Goal: Information Seeking & Learning: Find specific page/section

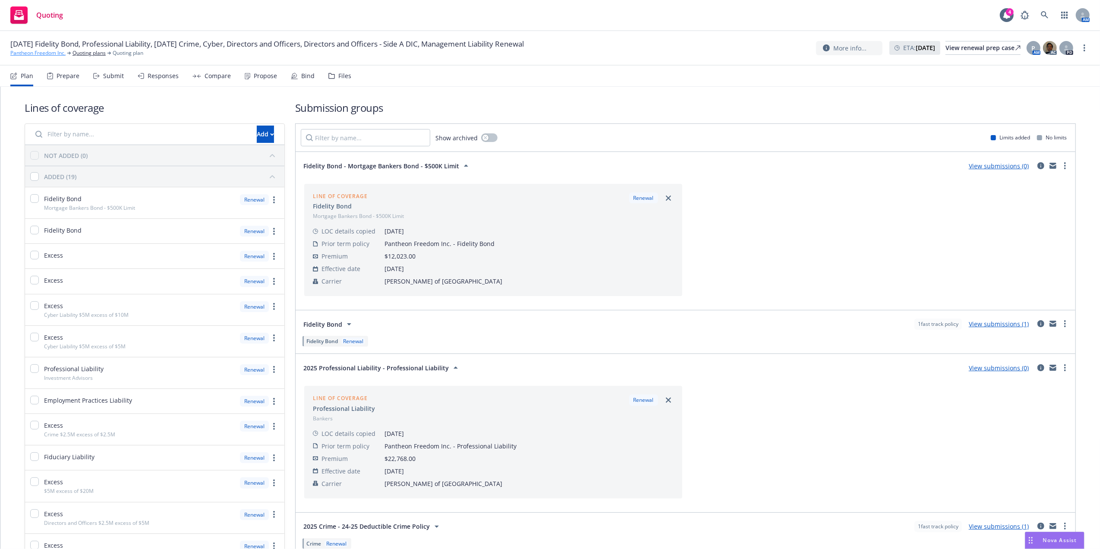
click at [53, 56] on link "Pantheon Freedom Inc." at bounding box center [37, 53] width 55 height 8
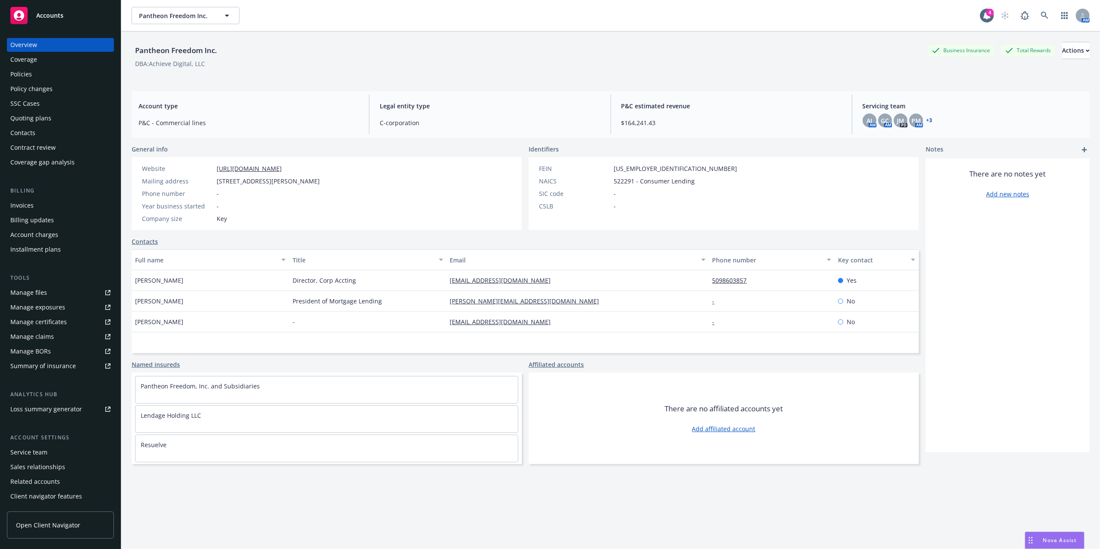
drag, startPoint x: 9, startPoint y: 75, endPoint x: 14, endPoint y: 73, distance: 5.8
click at [9, 75] on link "Policies" at bounding box center [60, 74] width 107 height 14
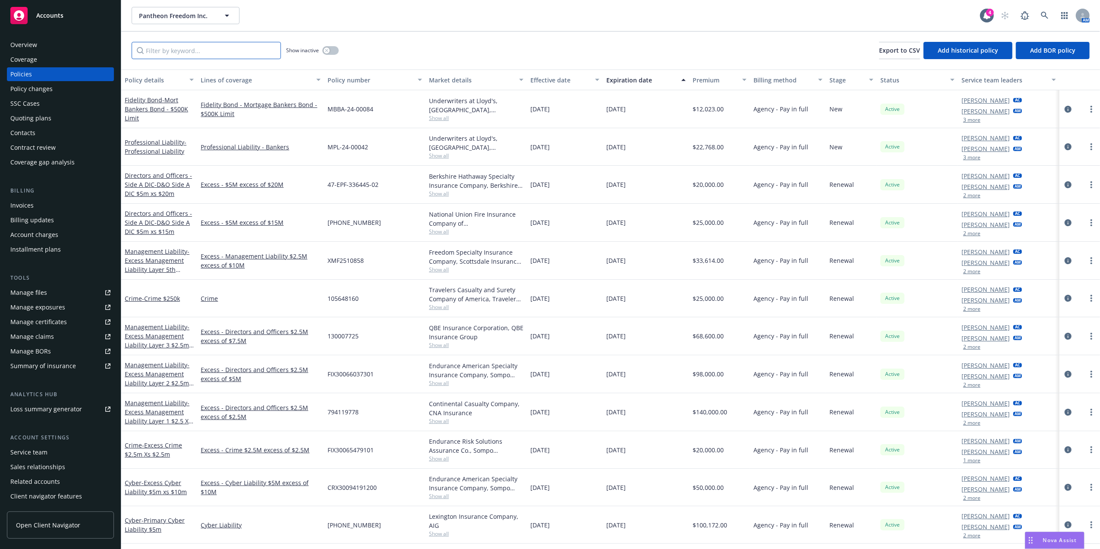
click at [218, 50] on input "Filter by keyword..." at bounding box center [206, 50] width 149 height 17
paste input "[PHONE_NUMBER]"
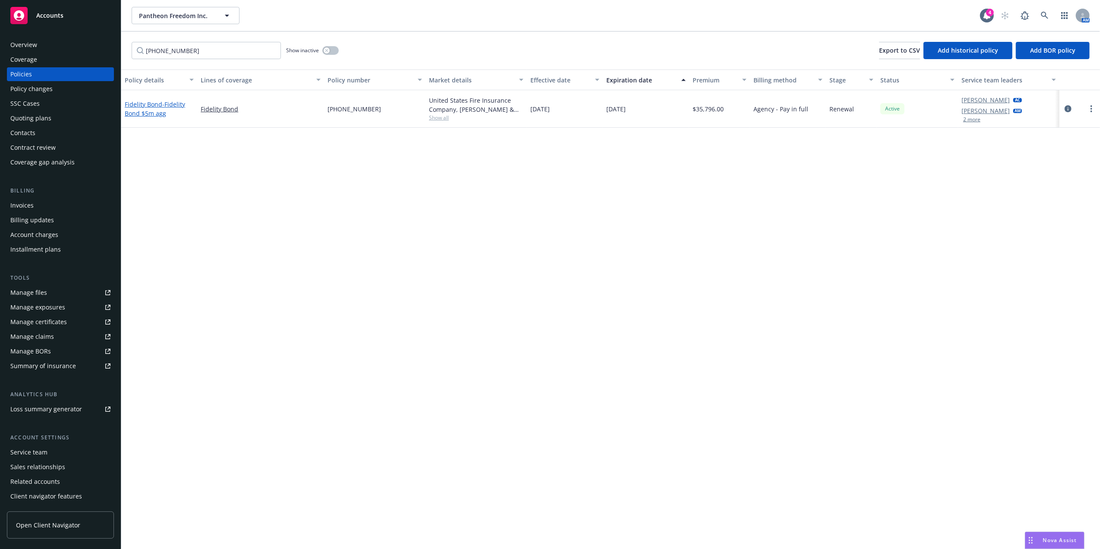
click at [141, 111] on span "- Fidelity Bond $5m agg" at bounding box center [155, 108] width 60 height 17
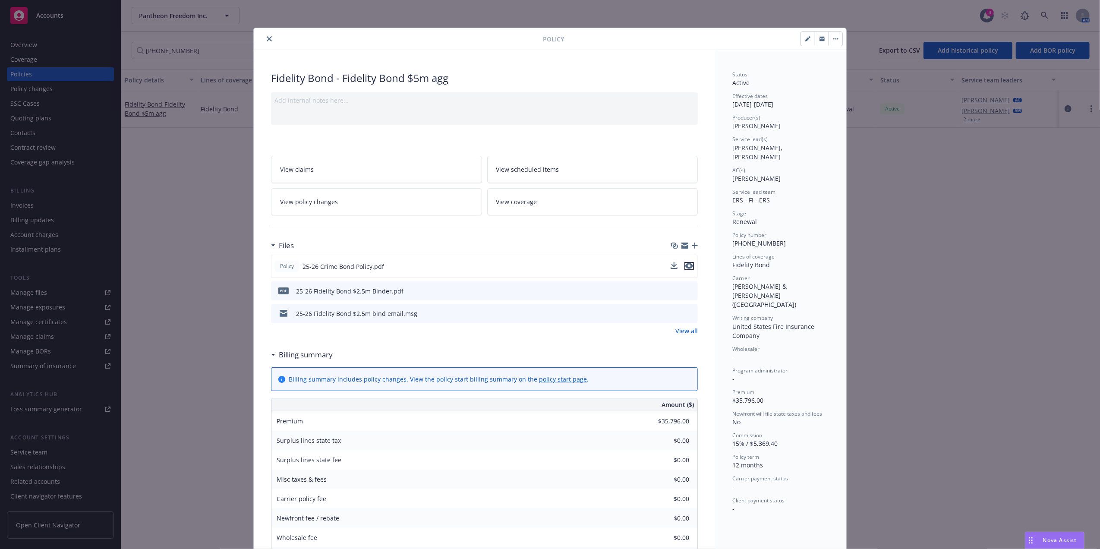
click at [689, 268] on icon "preview file" at bounding box center [690, 266] width 8 height 6
click at [264, 41] on button "close" at bounding box center [269, 39] width 10 height 10
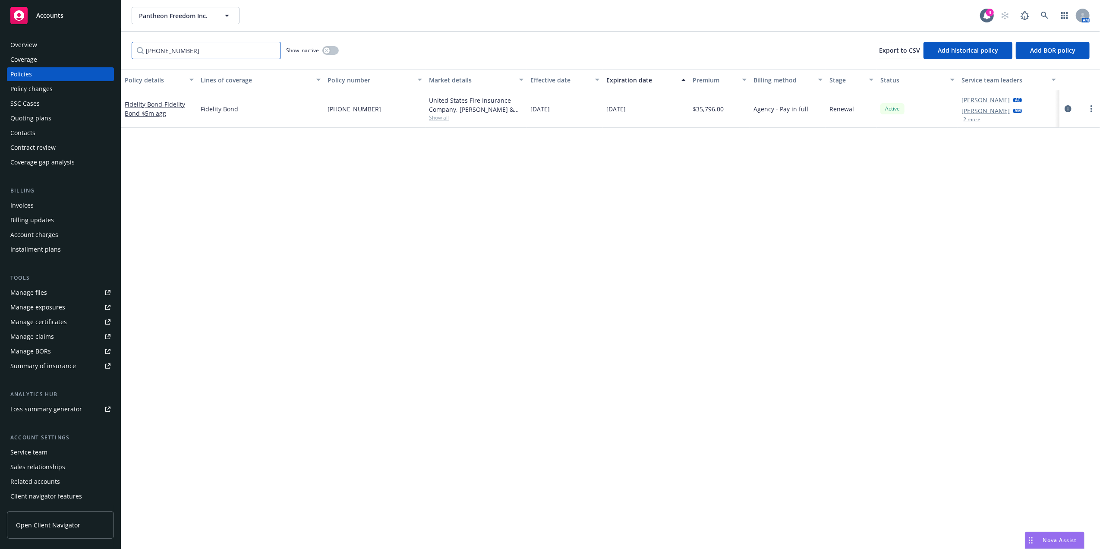
click at [198, 48] on input "[PHONE_NUMBER]" at bounding box center [206, 50] width 149 height 17
click at [197, 49] on input "[PHONE_NUMBER]" at bounding box center [206, 50] width 149 height 17
paste input "IAP-109513"
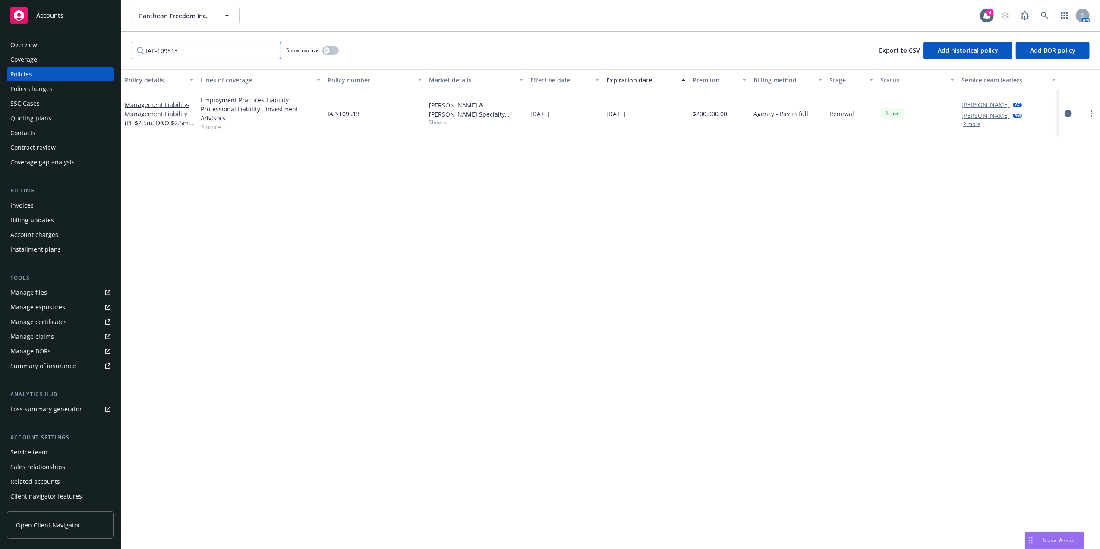
type input "IAP-109513"
click at [143, 111] on span "- Management Liability (PL $2.5m, D&O $2.5m, EPL $2.5m)" at bounding box center [159, 118] width 69 height 35
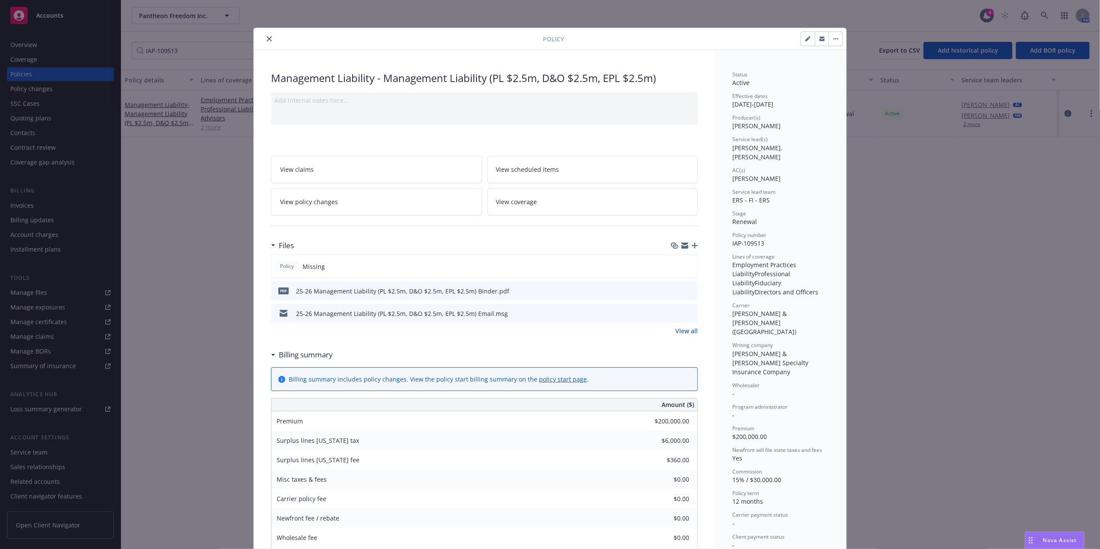
click at [687, 294] on button at bounding box center [691, 291] width 8 height 9
click at [688, 288] on icon "preview file" at bounding box center [690, 291] width 8 height 6
drag, startPoint x: 64, startPoint y: 37, endPoint x: 236, endPoint y: 40, distance: 171.8
click at [68, 40] on div "Policy Management Liability - Management Liability (PL $2.5m, D&O $2.5m, EPL $2…" at bounding box center [550, 274] width 1100 height 549
drag, startPoint x: 263, startPoint y: 37, endPoint x: 244, endPoint y: 38, distance: 18.6
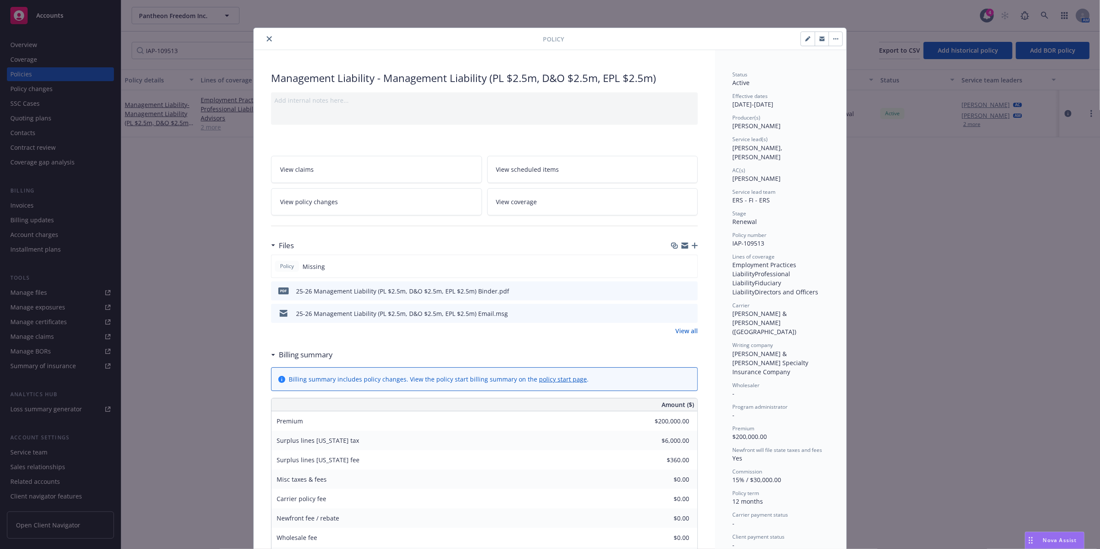
click at [267, 37] on icon "close" at bounding box center [269, 38] width 5 height 5
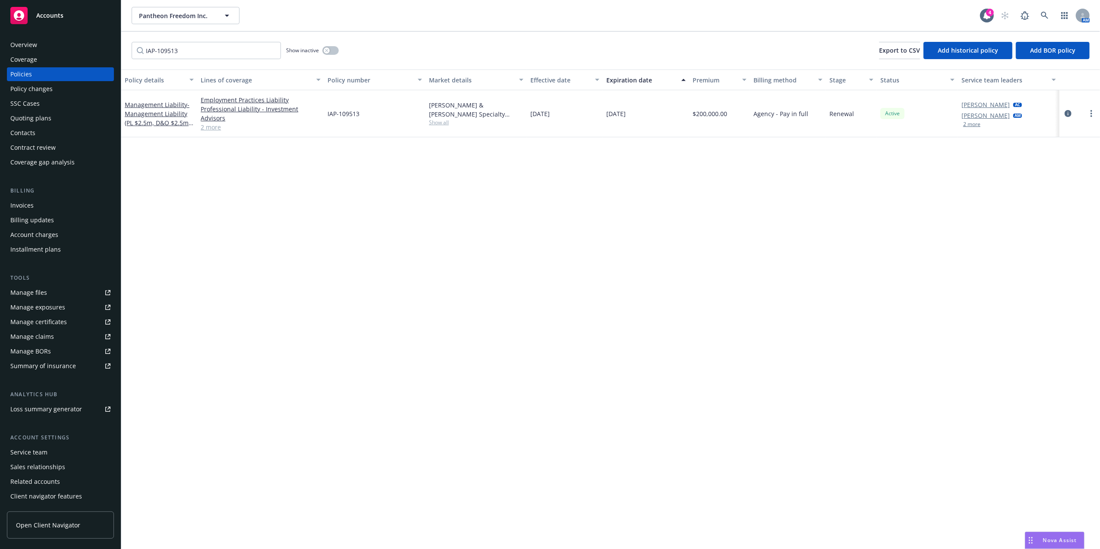
click at [18, 44] on div "Overview" at bounding box center [23, 45] width 27 height 14
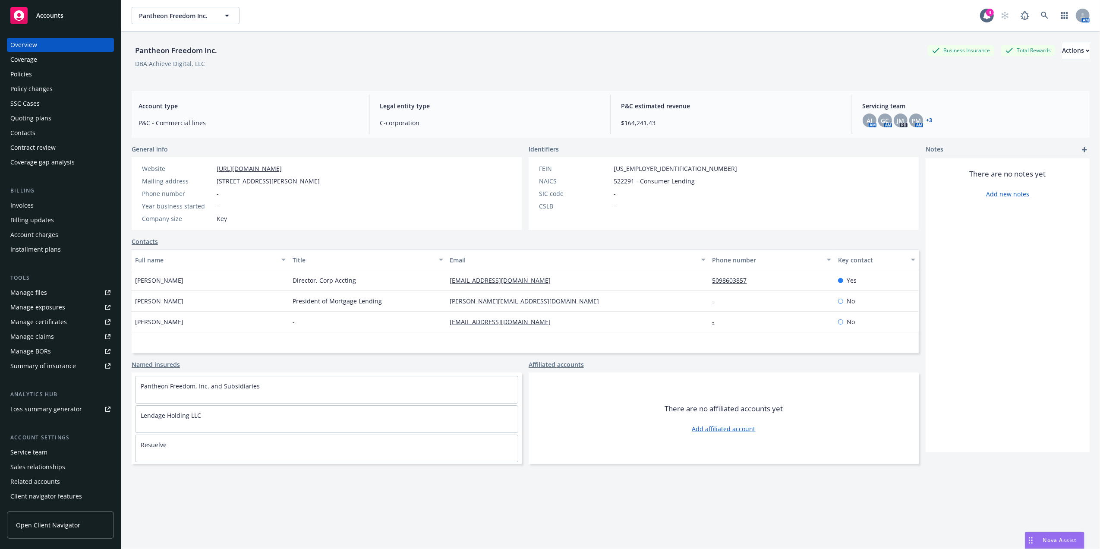
click at [56, 73] on div "Policies" at bounding box center [60, 74] width 100 height 14
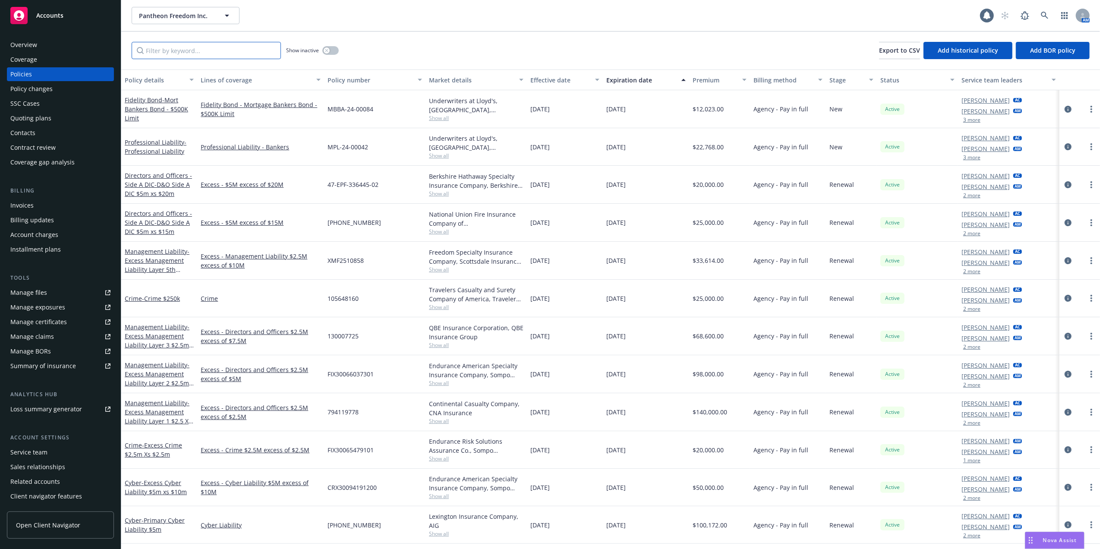
click at [163, 53] on input "Filter by keyword..." at bounding box center [206, 50] width 149 height 17
paste input "IAP-109513"
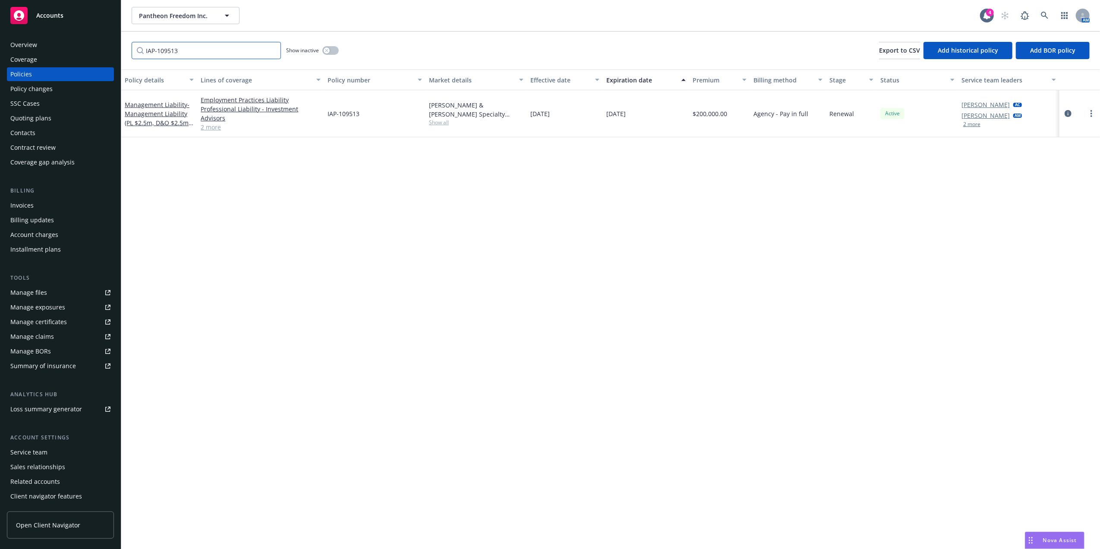
click at [182, 50] on input "IAP-109513" at bounding box center [206, 50] width 149 height 17
paste input "CYB-116534"
click at [158, 113] on span "- Excess Cyber Liability $5m xs $5m" at bounding box center [154, 108] width 59 height 17
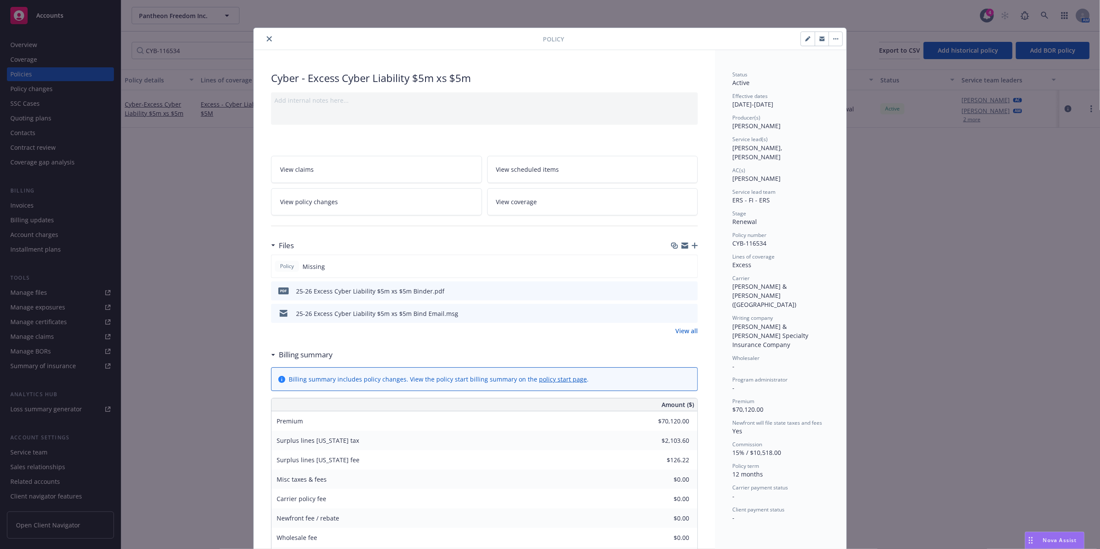
click at [688, 290] on icon "preview file" at bounding box center [690, 291] width 8 height 6
click at [267, 37] on icon "close" at bounding box center [269, 38] width 5 height 5
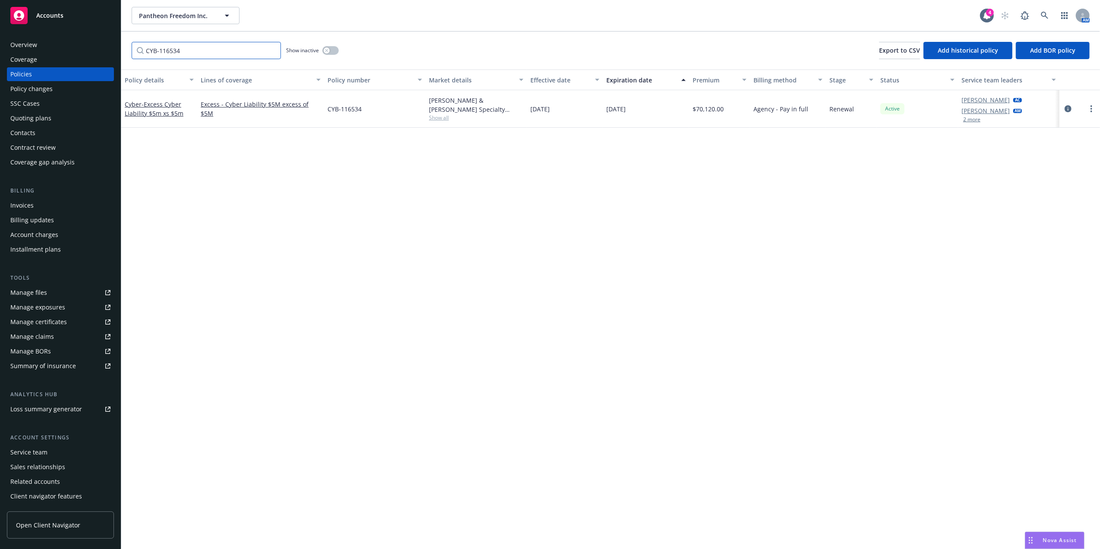
click at [179, 47] on input "CYB-116534" at bounding box center [206, 50] width 149 height 17
paste input "[PHONE_NUMBER]"
click at [144, 113] on span "- Primary Cyber Liability $5m" at bounding box center [155, 108] width 60 height 17
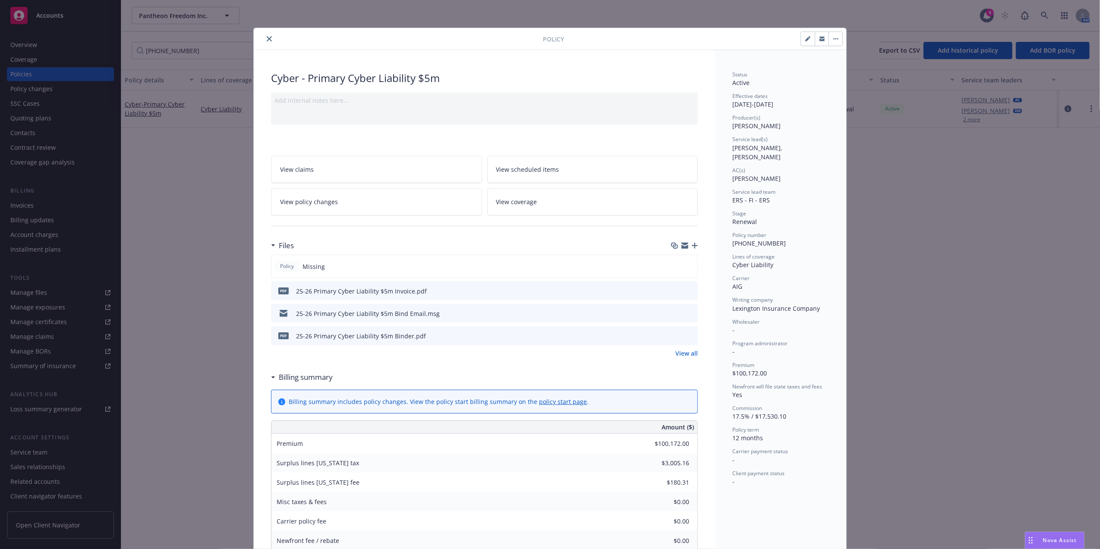
click at [686, 338] on icon "preview file" at bounding box center [690, 335] width 8 height 6
click at [267, 37] on icon "close" at bounding box center [269, 38] width 5 height 5
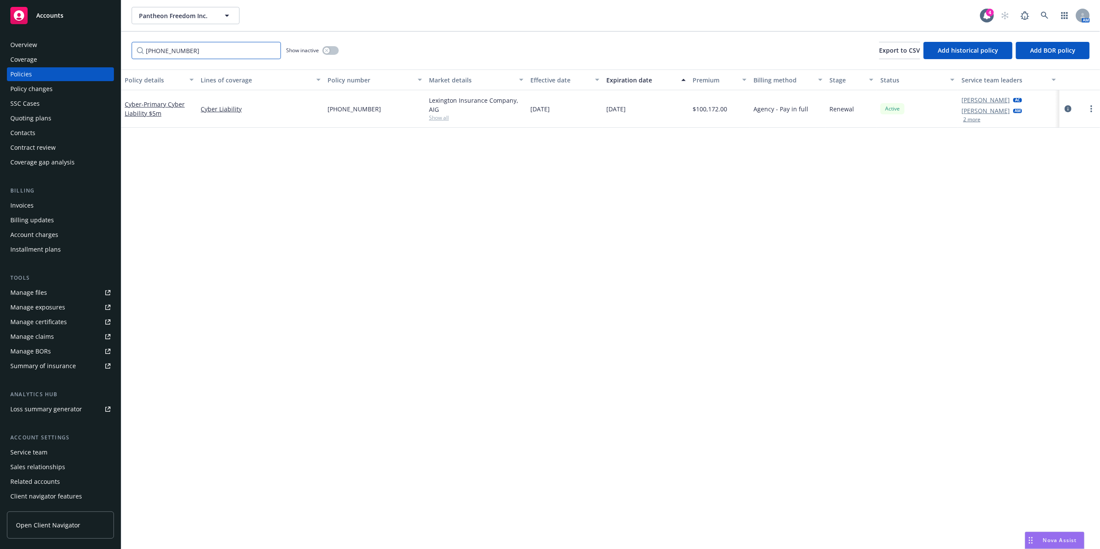
click at [180, 52] on input "[PHONE_NUMBER]" at bounding box center [206, 50] width 149 height 17
click at [179, 52] on input "[PHONE_NUMBER]" at bounding box center [206, 50] width 149 height 17
paste input "CRX30094191200"
click at [149, 104] on span "- Excess Cyber Liability $5m xs $10m" at bounding box center [156, 108] width 62 height 17
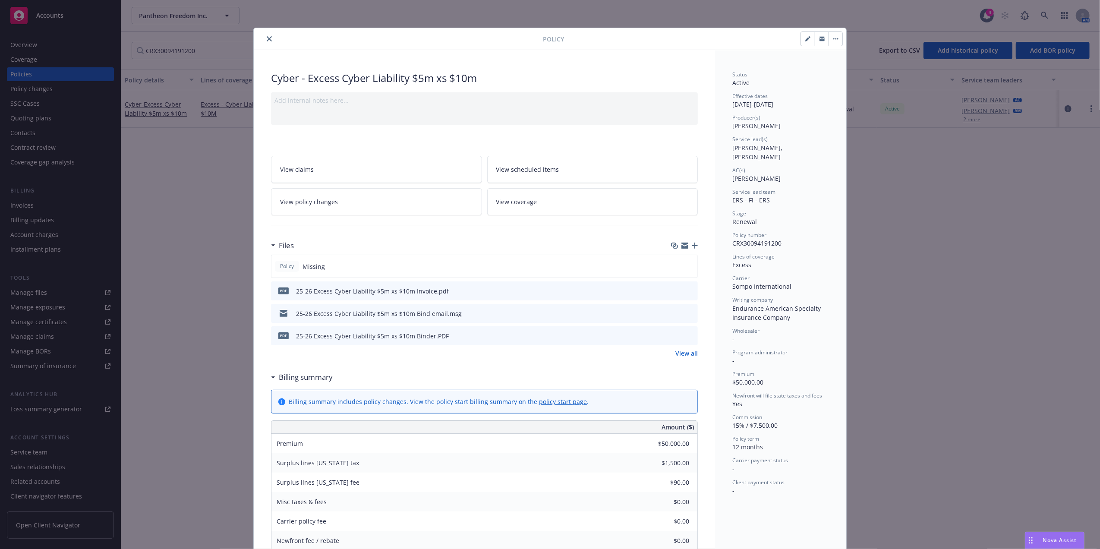
click at [686, 335] on icon "preview file" at bounding box center [690, 335] width 8 height 6
click at [267, 38] on icon "close" at bounding box center [269, 38] width 5 height 5
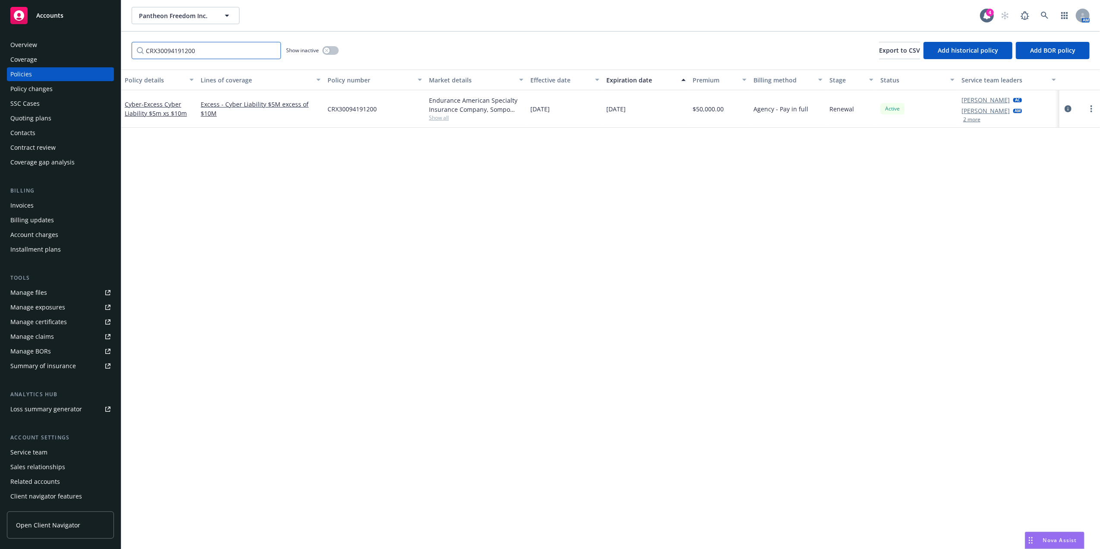
click at [164, 52] on input "CRX30094191200" at bounding box center [206, 50] width 149 height 17
paste input "FIX30065479101"
click at [147, 109] on span "- Excess Crime $2.5m Xs $2.5m" at bounding box center [153, 108] width 57 height 17
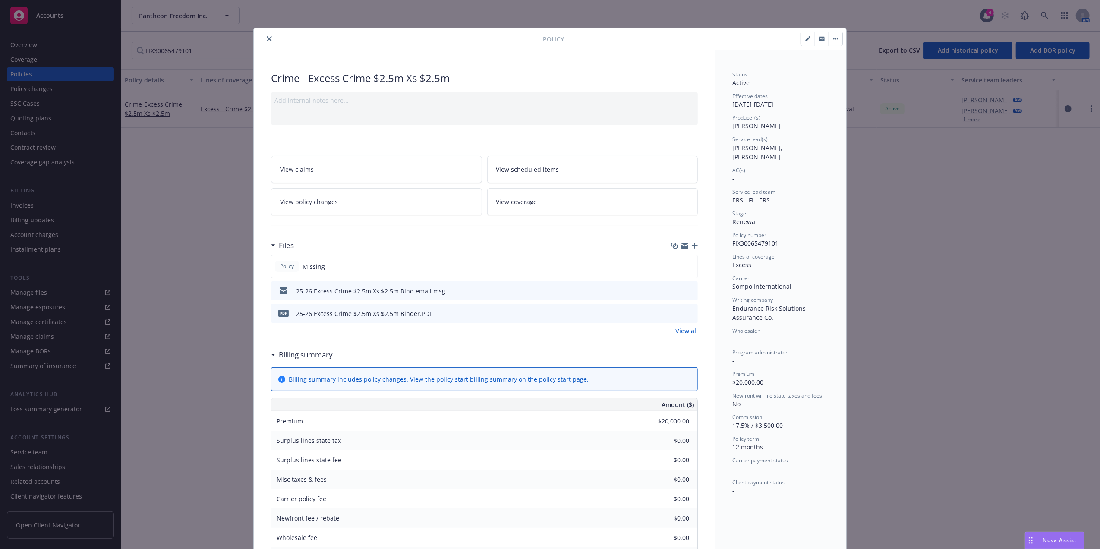
click at [686, 314] on icon "preview file" at bounding box center [690, 313] width 8 height 6
drag, startPoint x: 262, startPoint y: 38, endPoint x: 182, endPoint y: 40, distance: 79.5
click at [264, 38] on button "close" at bounding box center [269, 39] width 10 height 10
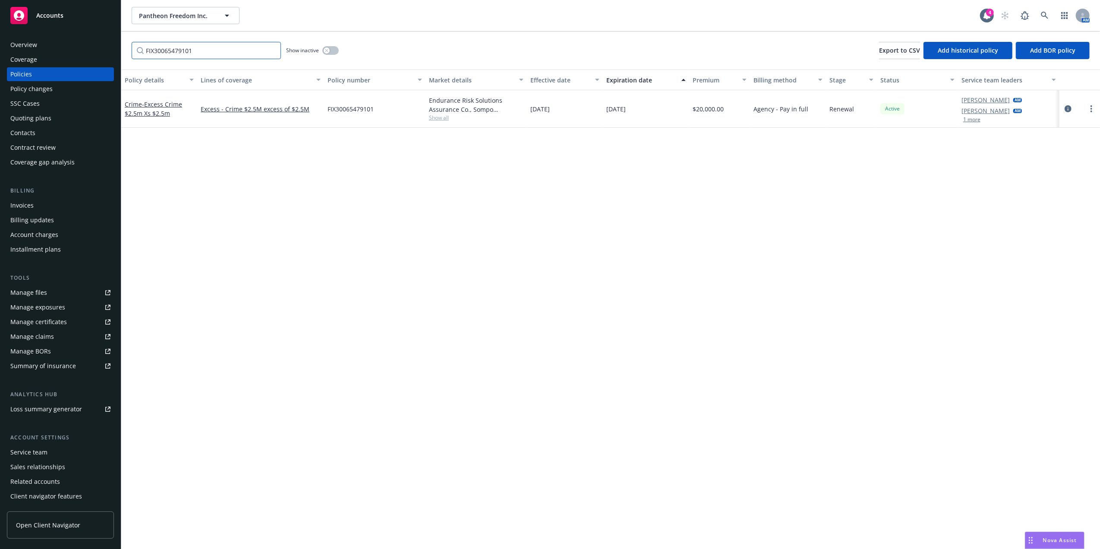
click at [179, 46] on input "FIX30065479101" at bounding box center [206, 50] width 149 height 17
paste input "794119778"
click at [162, 112] on span "- Excess Management Liability Layer 1 $2.5 Xs $2.5" at bounding box center [159, 113] width 69 height 35
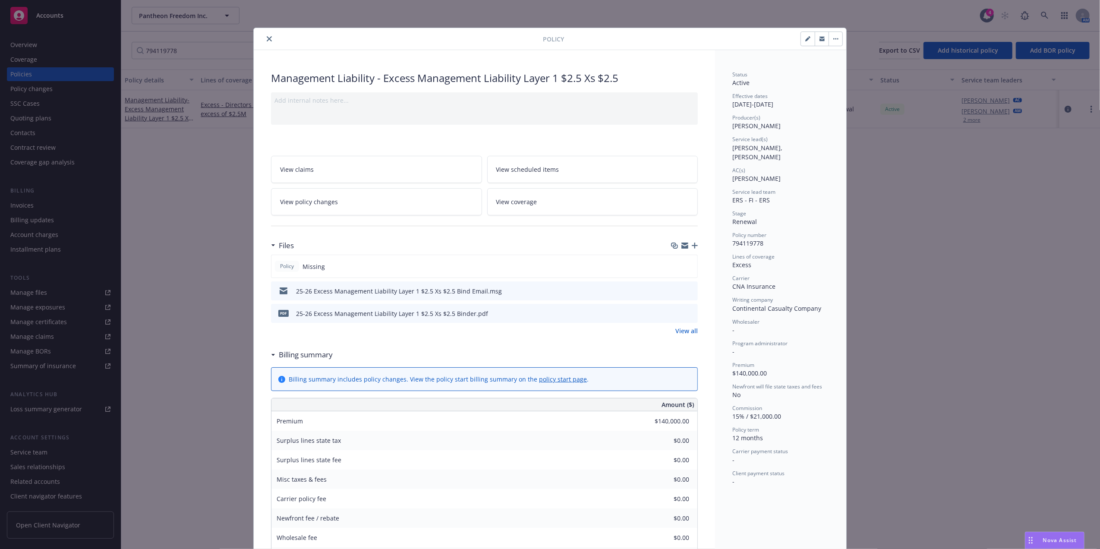
click at [686, 314] on icon "preview file" at bounding box center [690, 313] width 8 height 6
click at [268, 41] on icon "close" at bounding box center [269, 38] width 5 height 5
click at [201, 47] on input "794119778" at bounding box center [206, 50] width 149 height 17
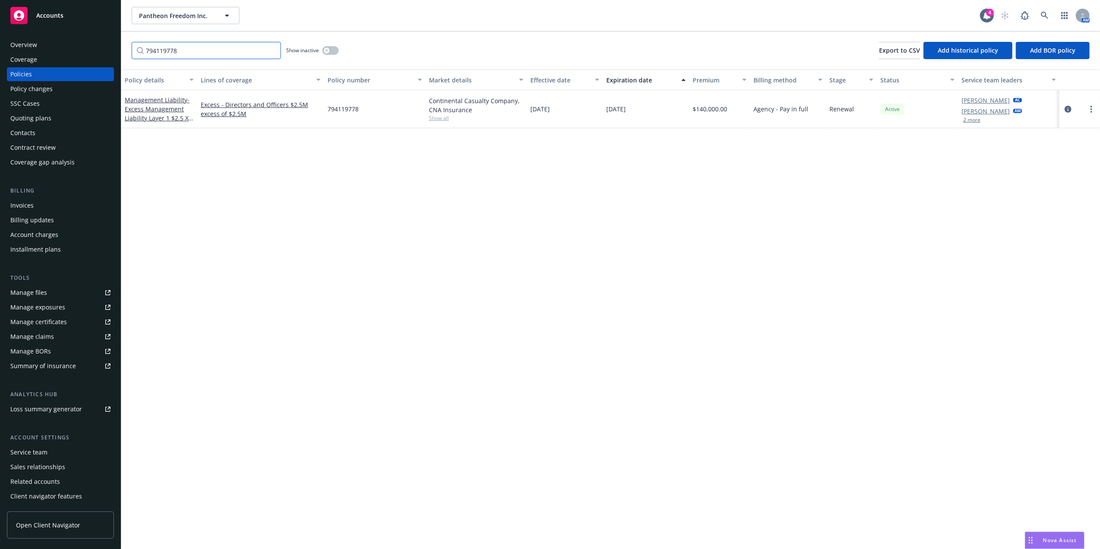
click at [201, 47] on input "794119778" at bounding box center [206, 50] width 149 height 17
paste input "FIX30066037301"
click at [170, 116] on span "- Excess Management Liability Layer 2 $2.5m Xs $5m" at bounding box center [159, 113] width 69 height 35
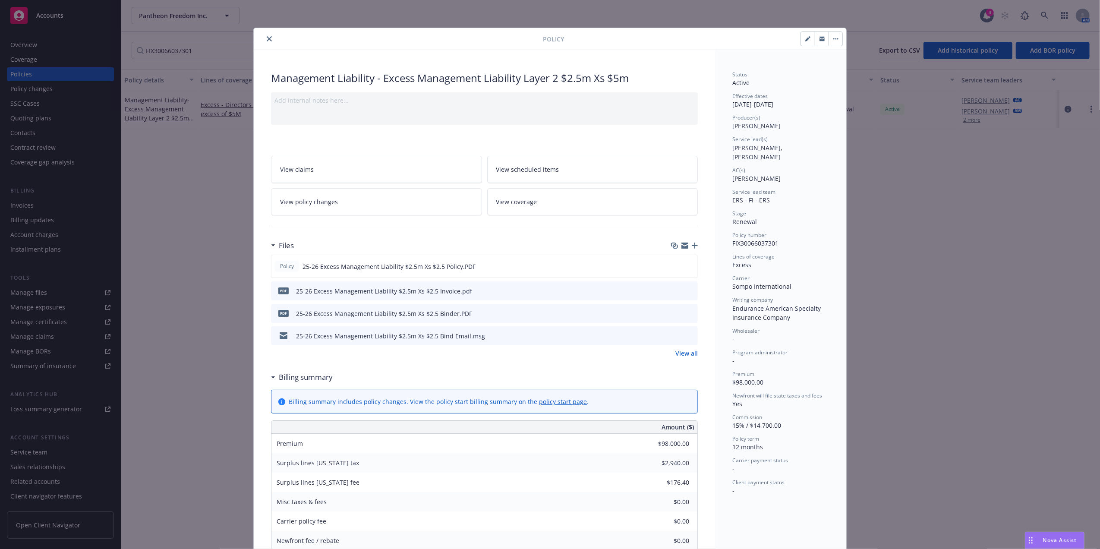
click at [687, 316] on button at bounding box center [691, 313] width 8 height 9
click at [687, 313] on icon "preview file" at bounding box center [690, 313] width 8 height 6
click at [269, 41] on button "close" at bounding box center [269, 39] width 10 height 10
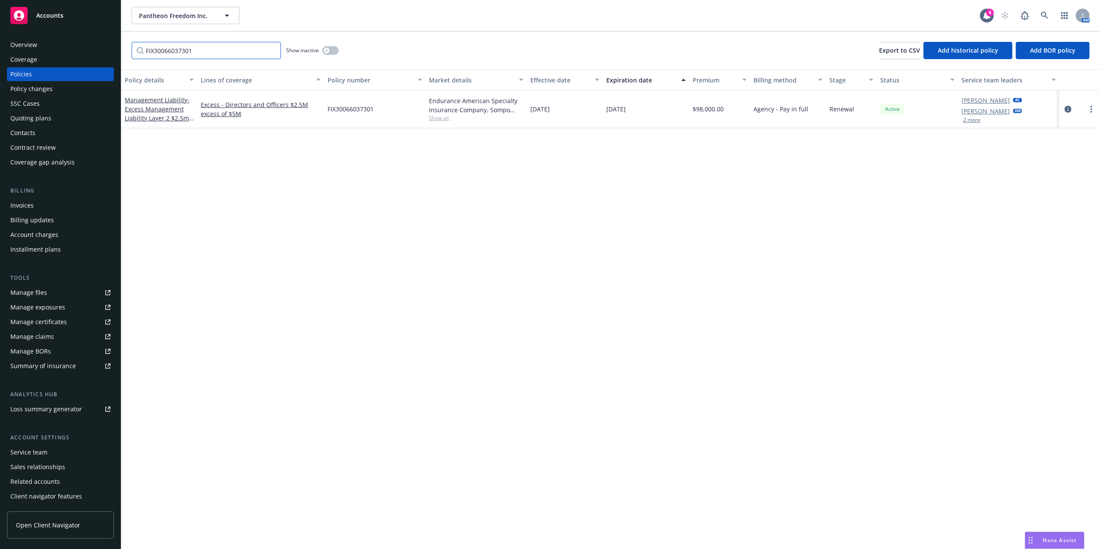
click at [180, 52] on input "FIX30066037301" at bounding box center [206, 50] width 149 height 17
paste input "130007725"
click at [160, 111] on span "- Excess Management Liability Layer 3 $2.5m Xs $7.5m" at bounding box center [159, 113] width 69 height 35
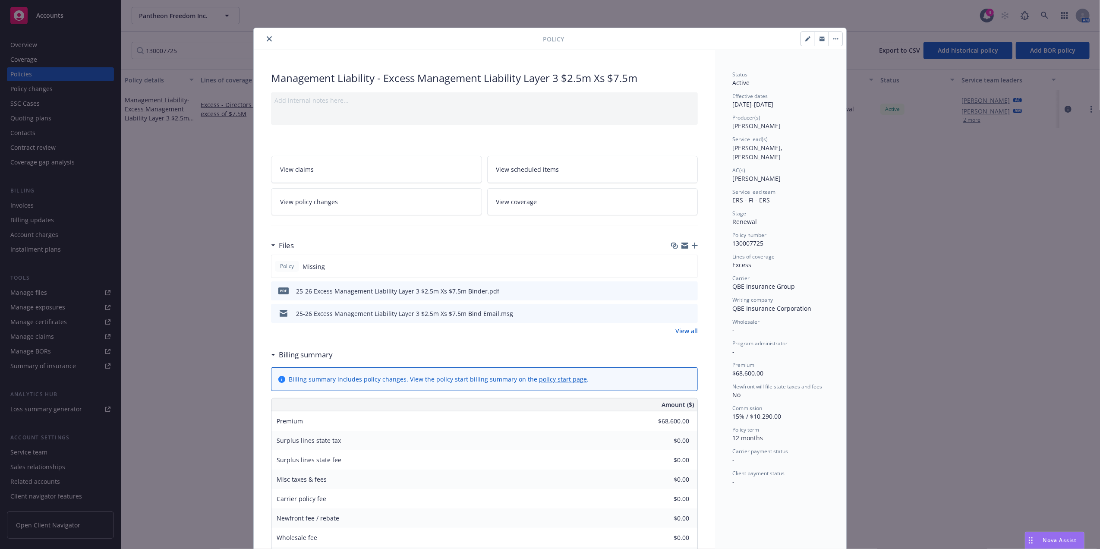
click at [686, 290] on icon "preview file" at bounding box center [690, 291] width 8 height 6
click at [264, 40] on button "close" at bounding box center [269, 39] width 10 height 10
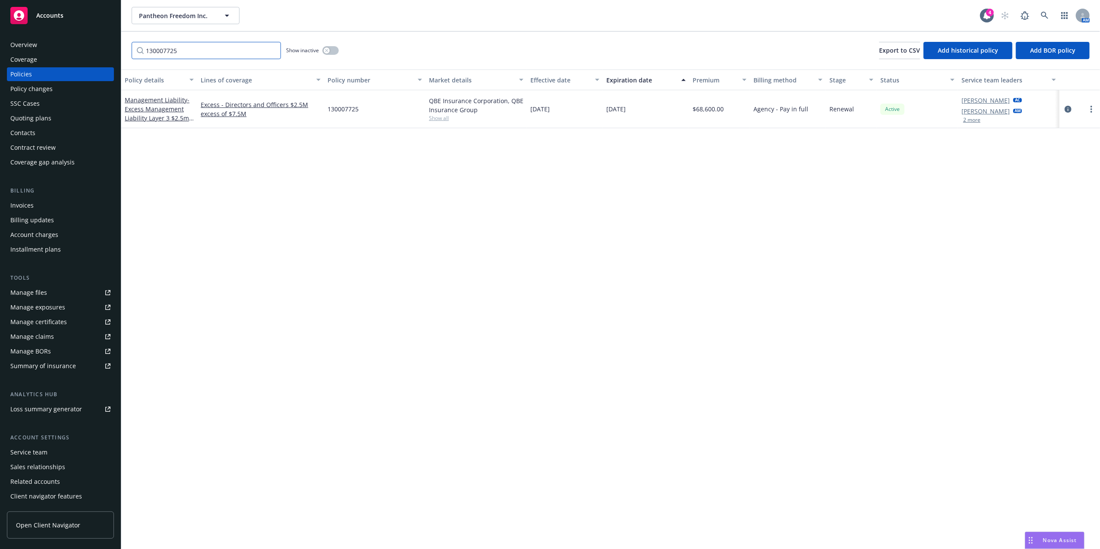
click at [188, 49] on input "130007725" at bounding box center [206, 50] width 149 height 17
paste input "05648160"
type input "105648160"
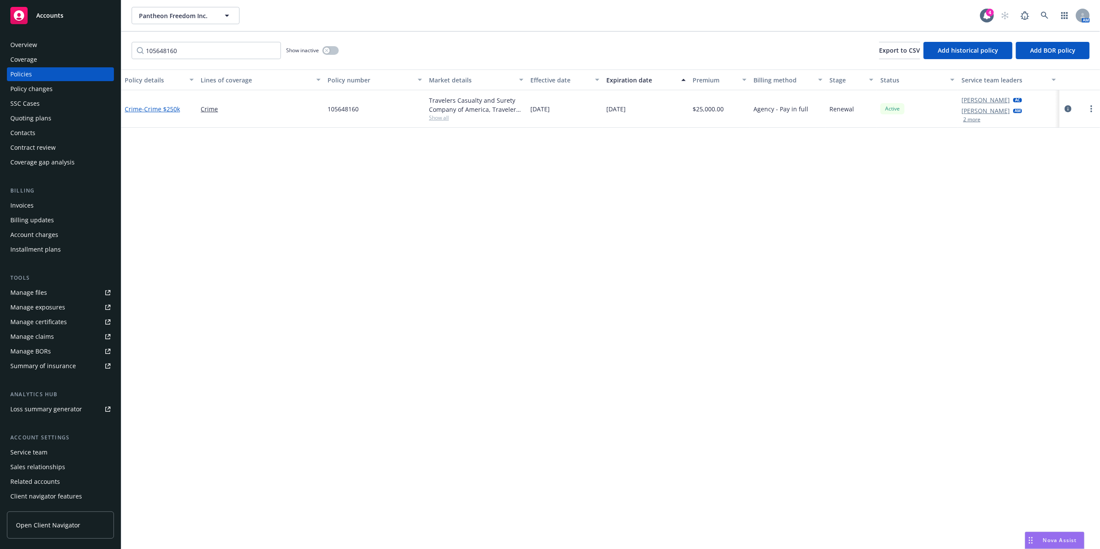
click at [155, 105] on span "- Crime $250k" at bounding box center [161, 109] width 38 height 8
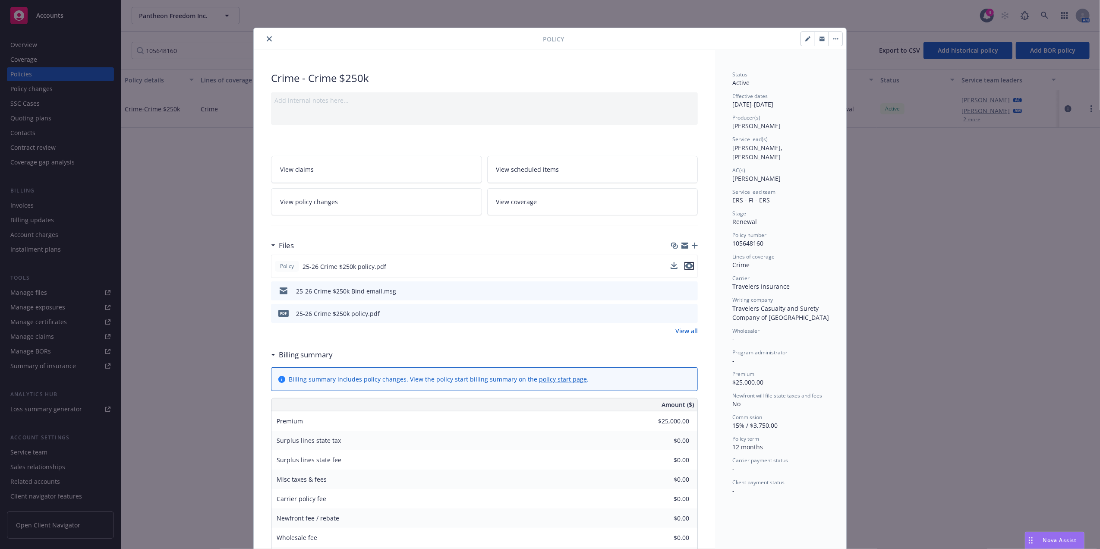
click at [686, 267] on icon "preview file" at bounding box center [690, 266] width 8 height 6
click at [686, 311] on icon "preview file" at bounding box center [690, 313] width 8 height 6
click at [683, 332] on link "View all" at bounding box center [687, 330] width 22 height 9
